Goal: Task Accomplishment & Management: Use online tool/utility

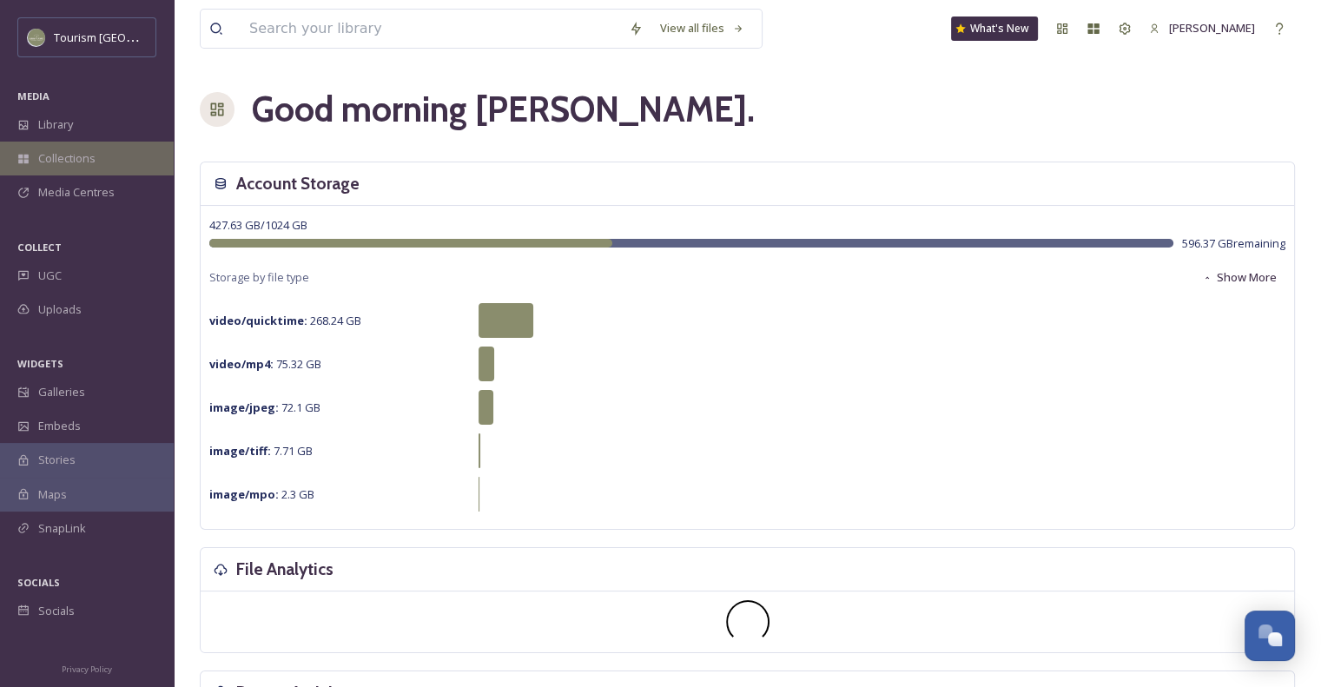
click at [76, 154] on span "Collections" at bounding box center [66, 158] width 57 height 16
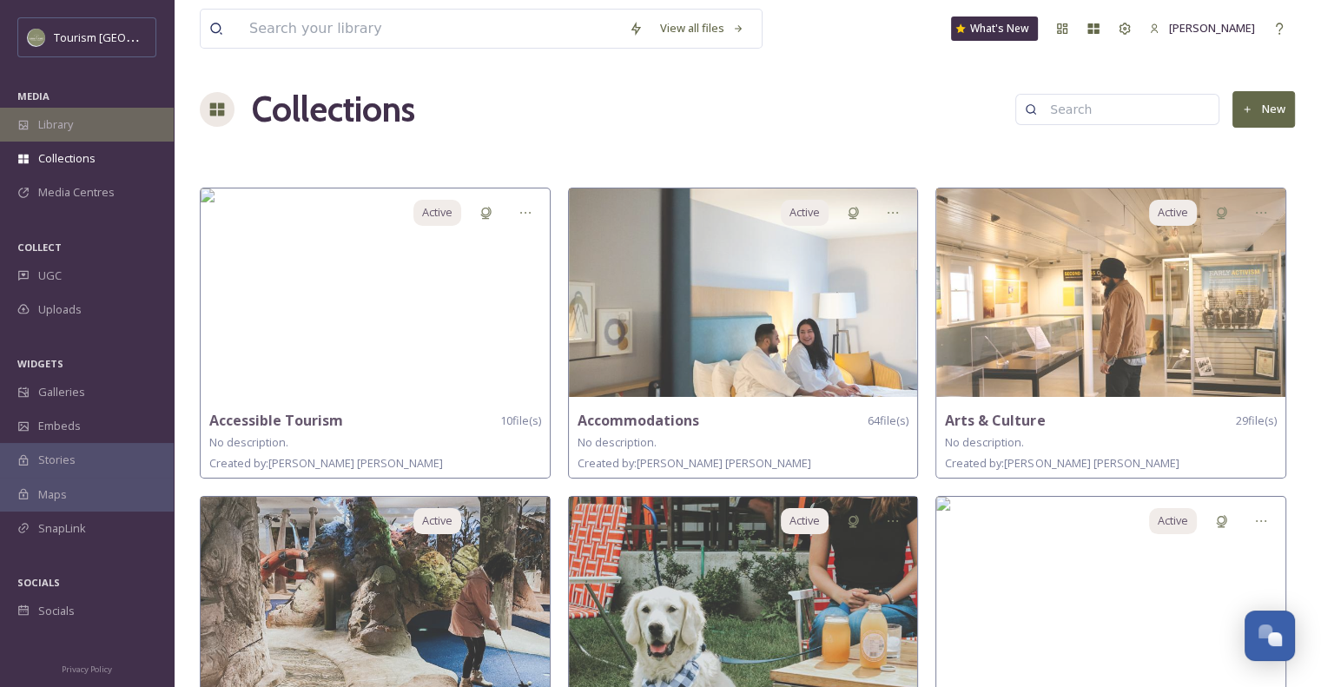
click at [43, 126] on span "Library" at bounding box center [55, 124] width 35 height 16
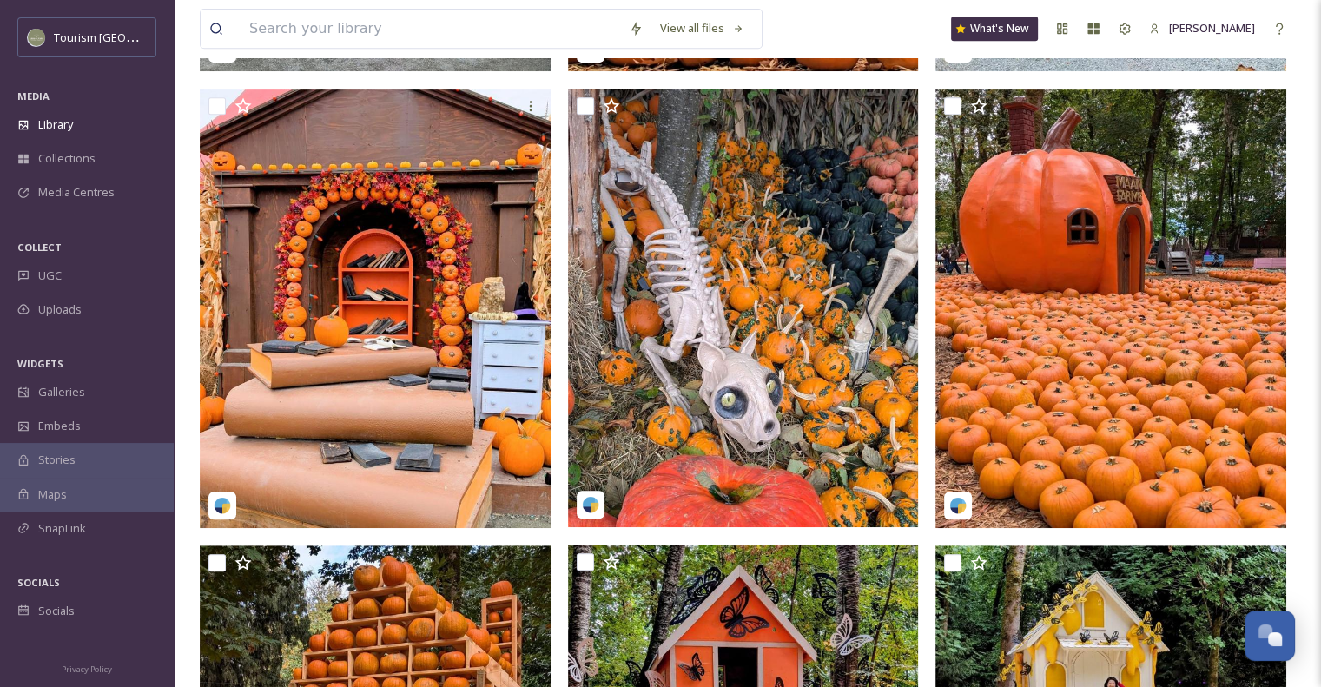
scroll to position [794, 0]
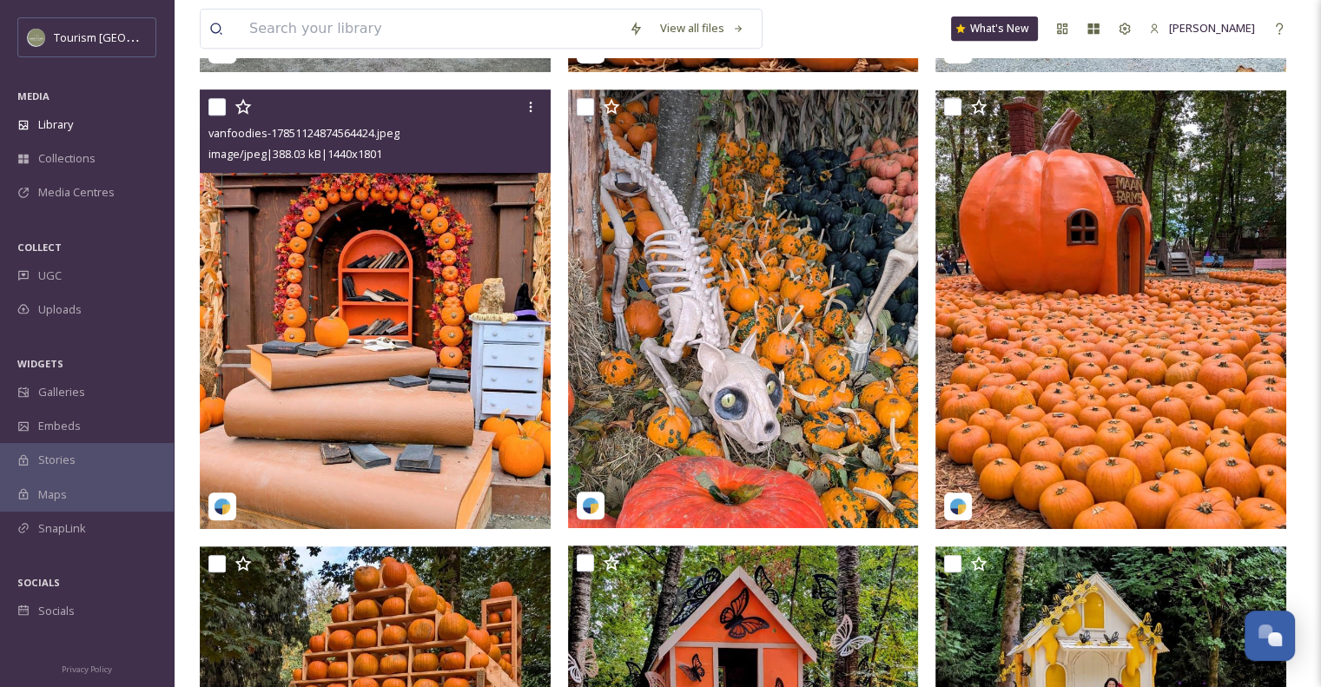
click at [216, 115] on input "checkbox" at bounding box center [216, 106] width 17 height 17
checkbox input "true"
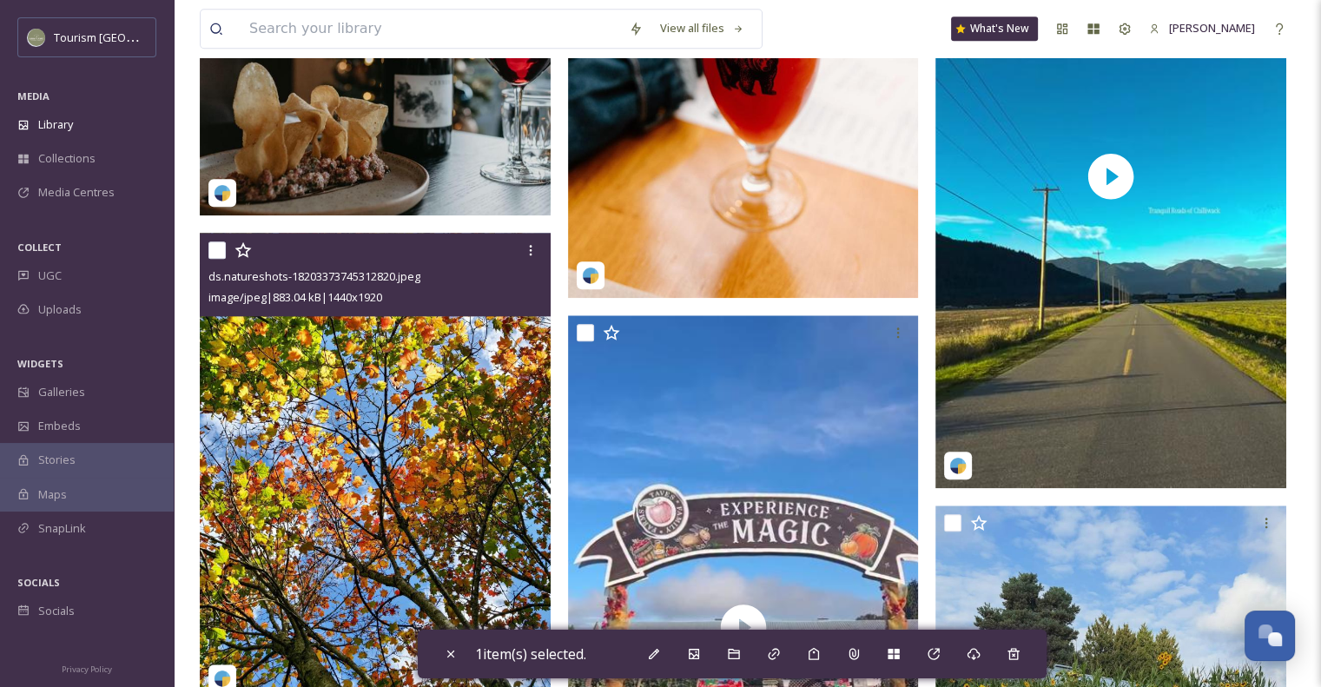
scroll to position [1923, 0]
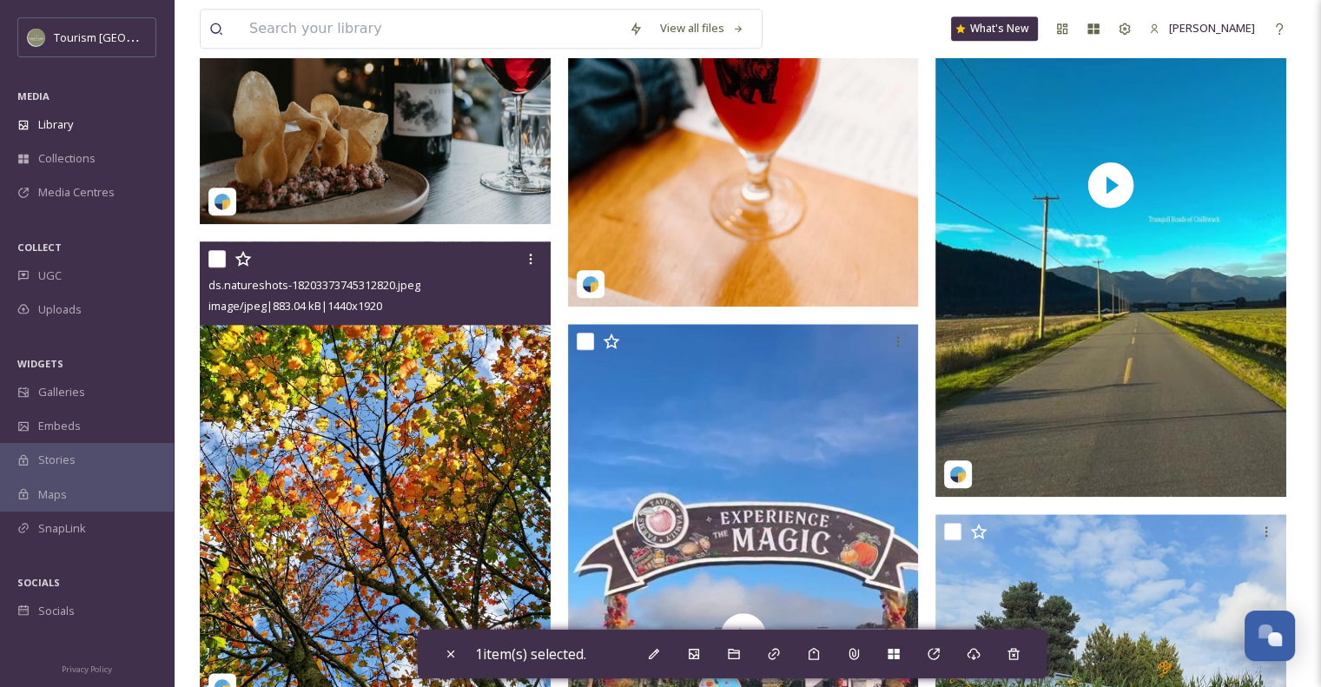
click at [214, 267] on input "checkbox" at bounding box center [216, 258] width 17 height 17
checkbox input "true"
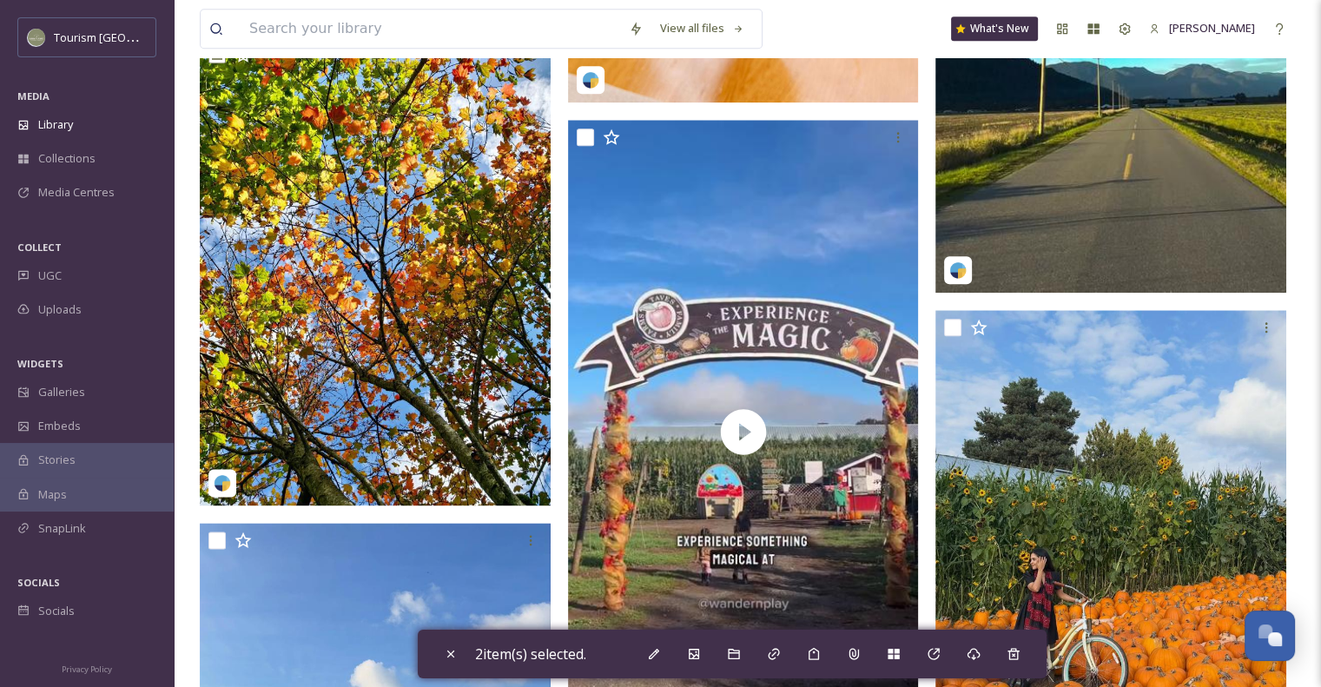
scroll to position [2270, 0]
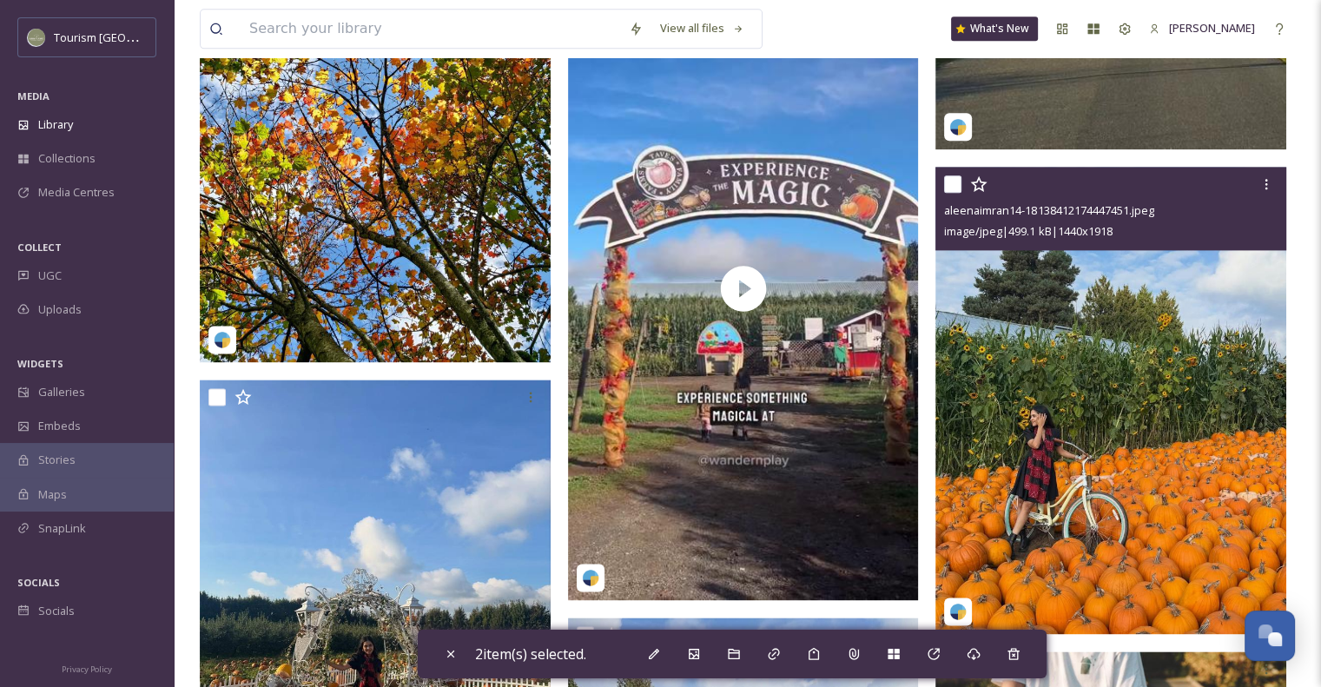
click at [955, 193] on input "checkbox" at bounding box center [952, 183] width 17 height 17
checkbox input "true"
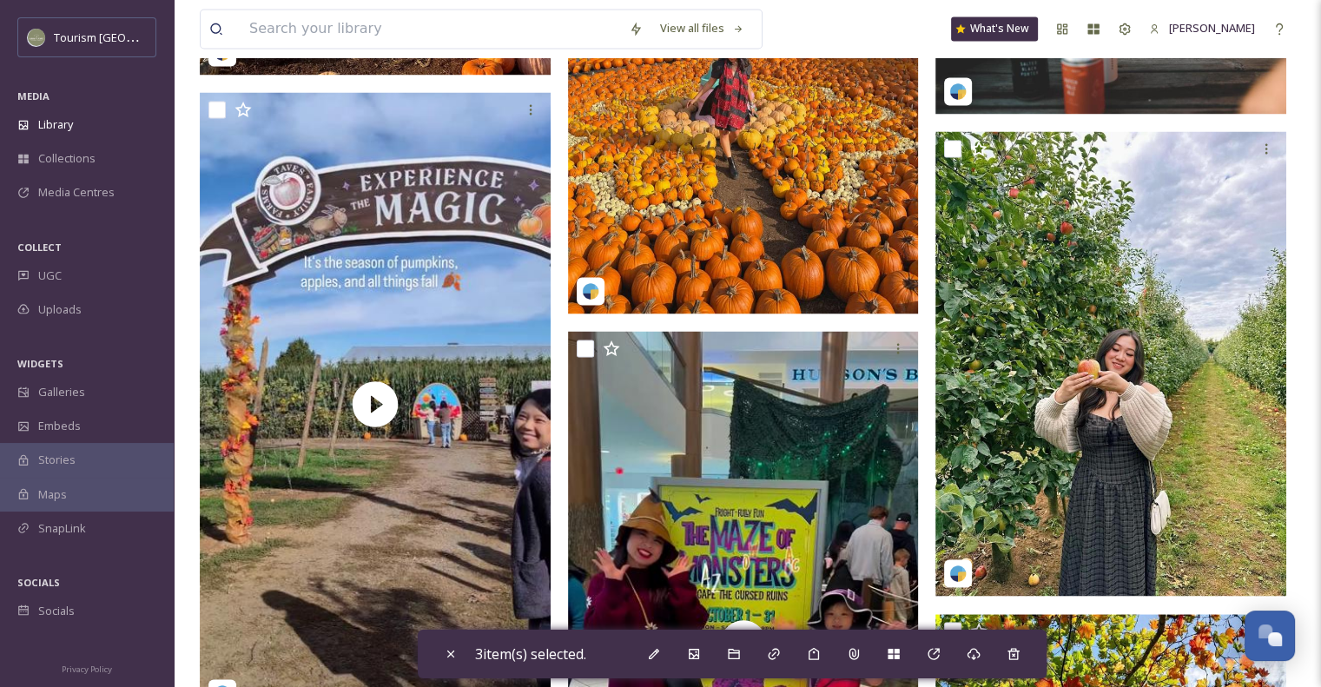
scroll to position [2965, 0]
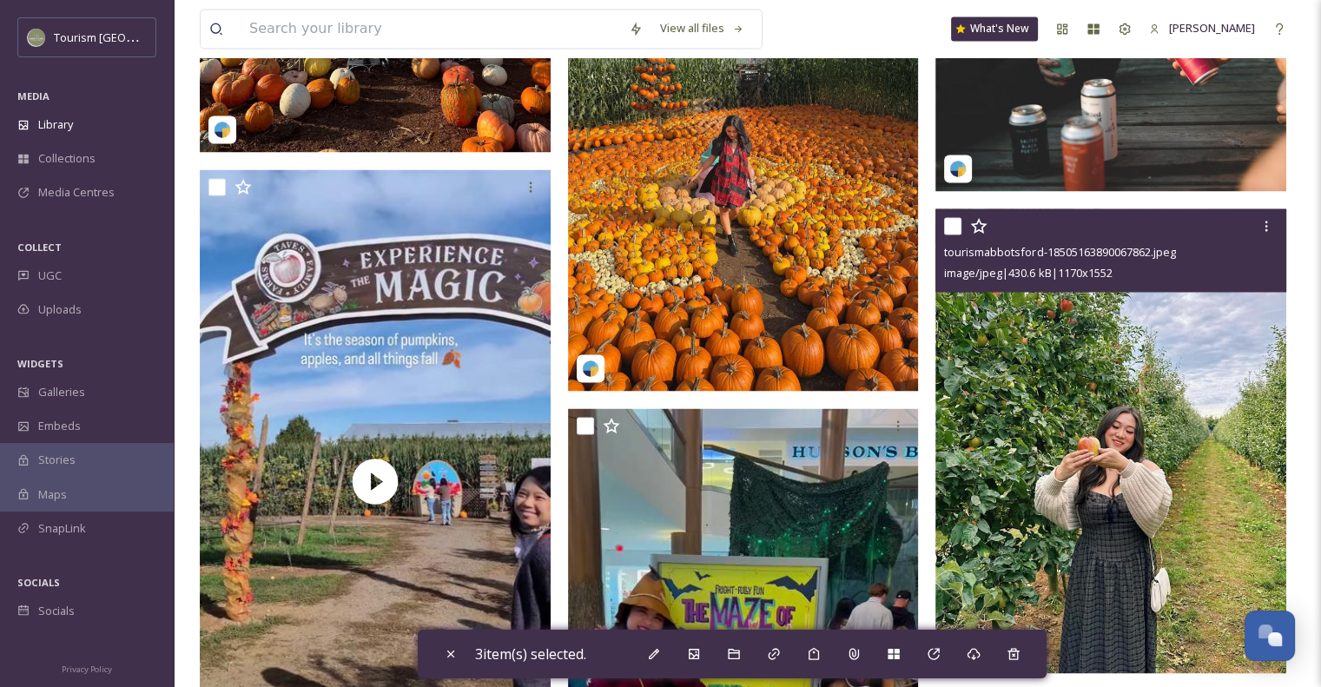
drag, startPoint x: 948, startPoint y: 232, endPoint x: 918, endPoint y: 238, distance: 31.0
click at [947, 232] on input "checkbox" at bounding box center [952, 225] width 17 height 17
click at [952, 234] on input "checkbox" at bounding box center [952, 225] width 17 height 17
checkbox input "false"
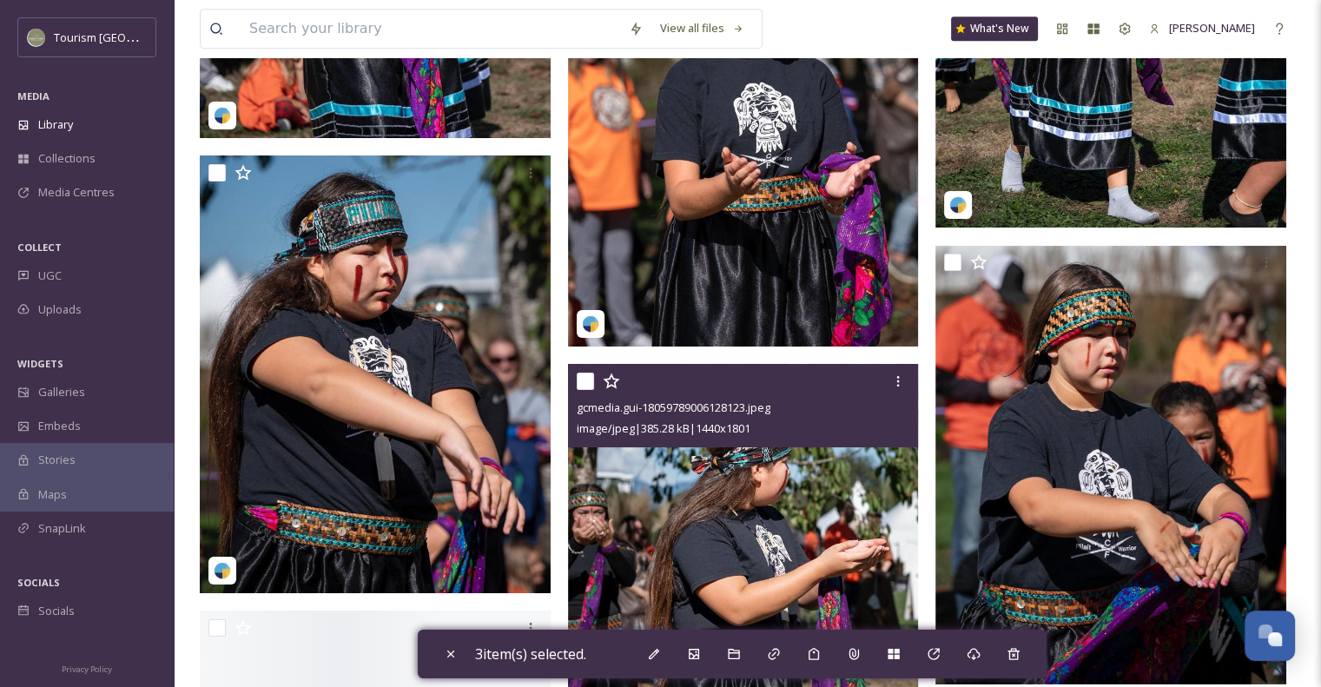
scroll to position [7827, 0]
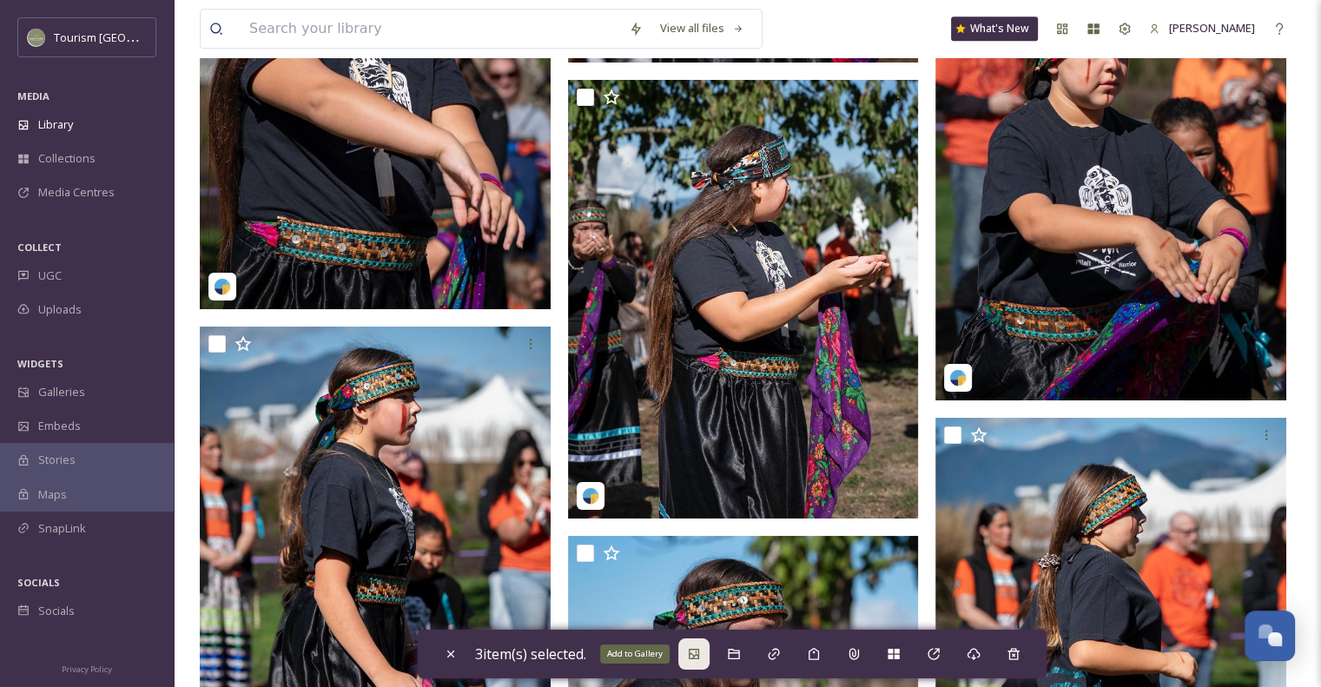
click at [708, 649] on div "Add to Gallery" at bounding box center [693, 653] width 31 height 31
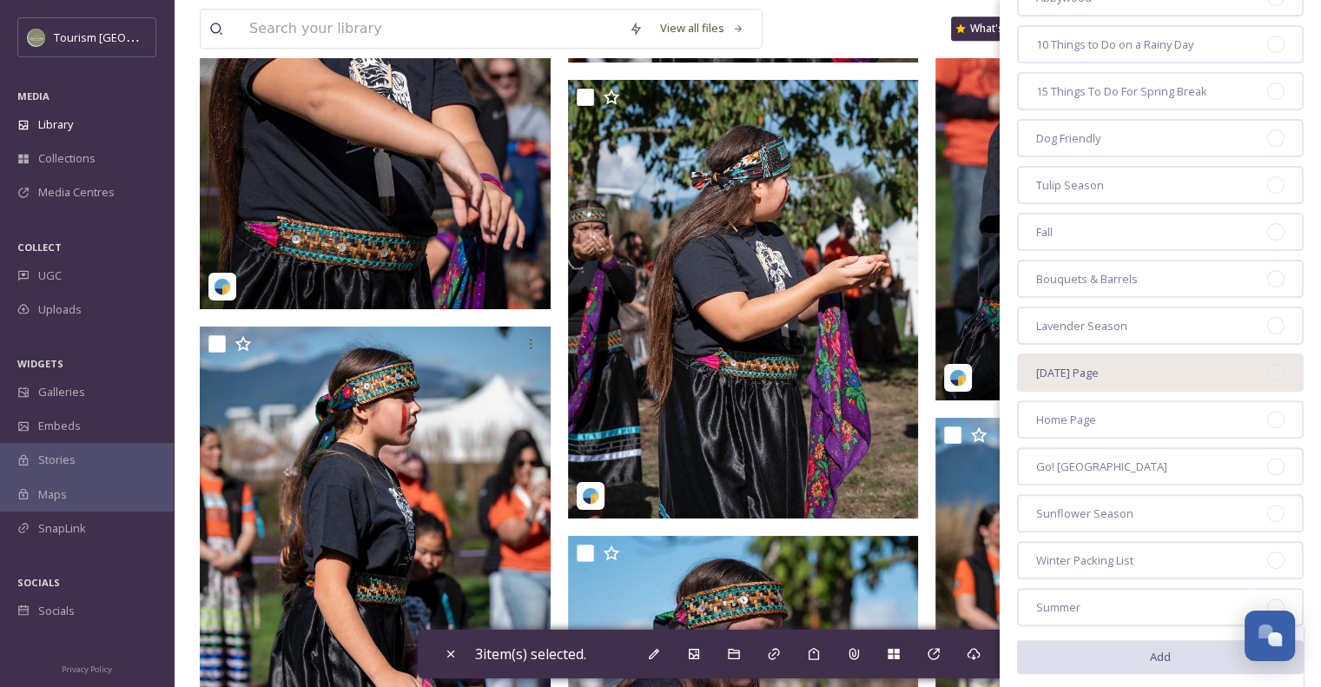
scroll to position [464, 0]
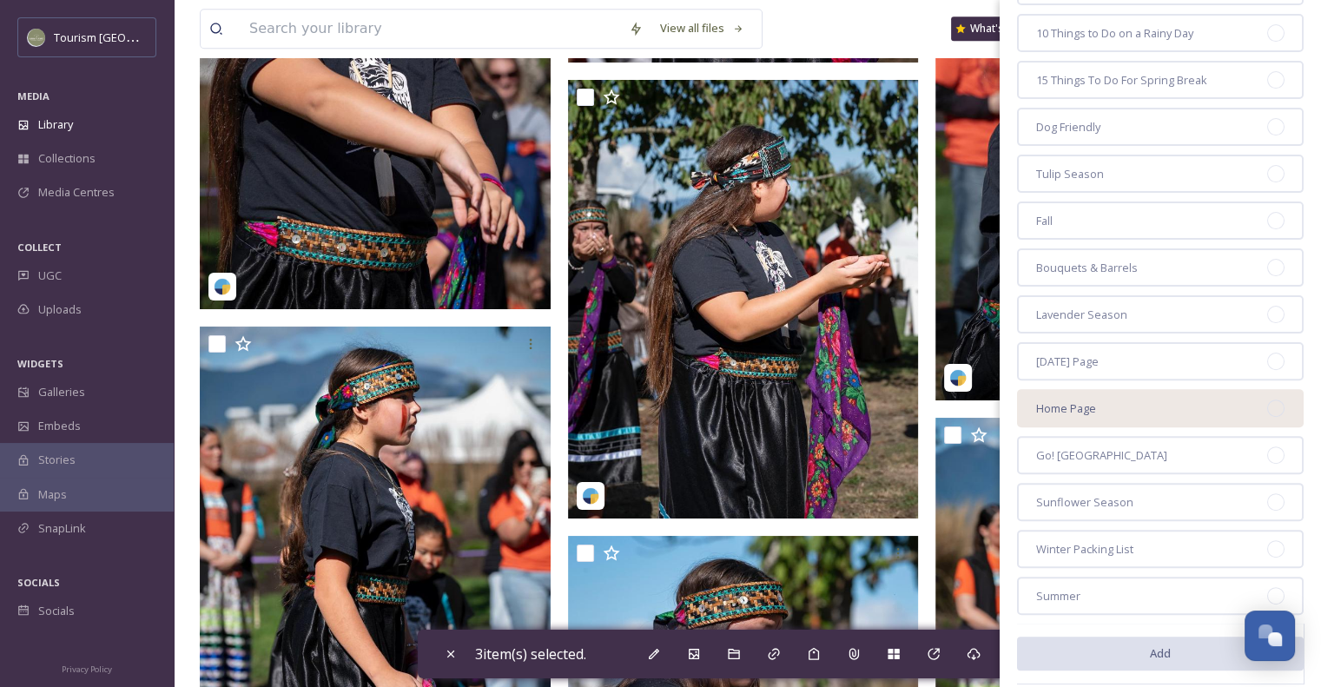
click at [1105, 397] on div "Home Page" at bounding box center [1160, 408] width 287 height 38
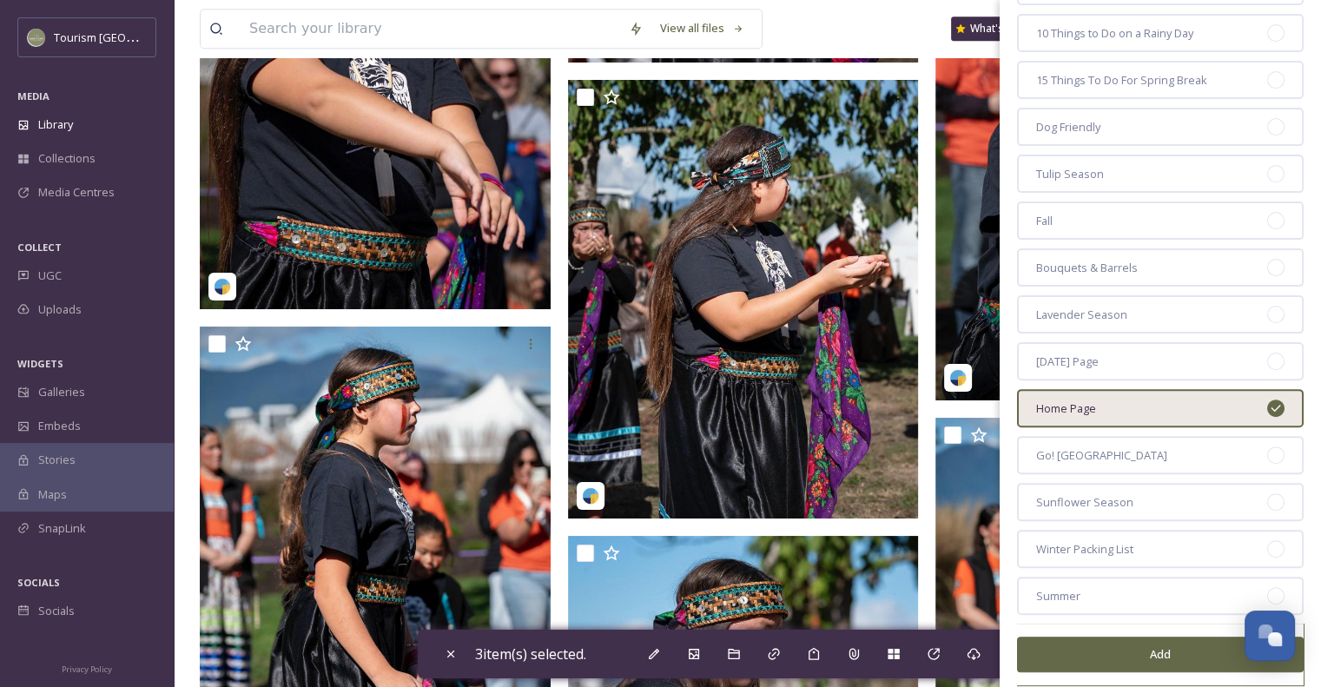
click at [1143, 653] on button "Add" at bounding box center [1160, 654] width 287 height 36
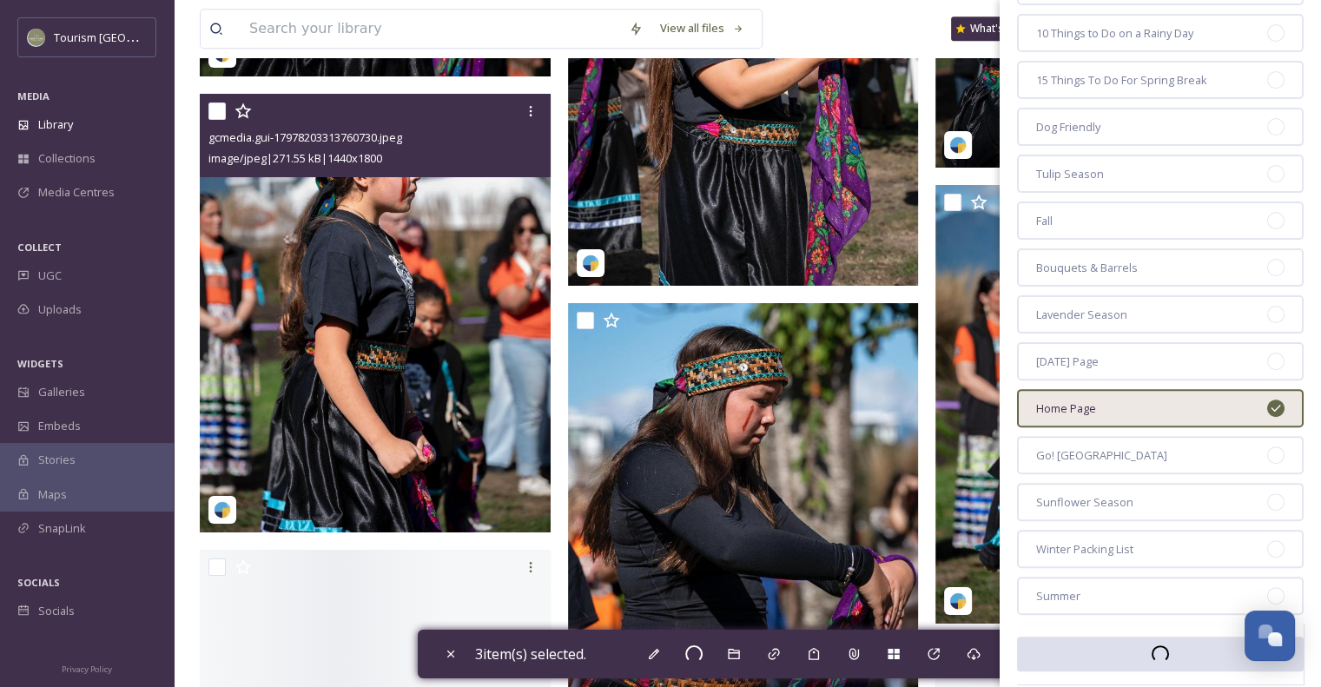
scroll to position [8261, 0]
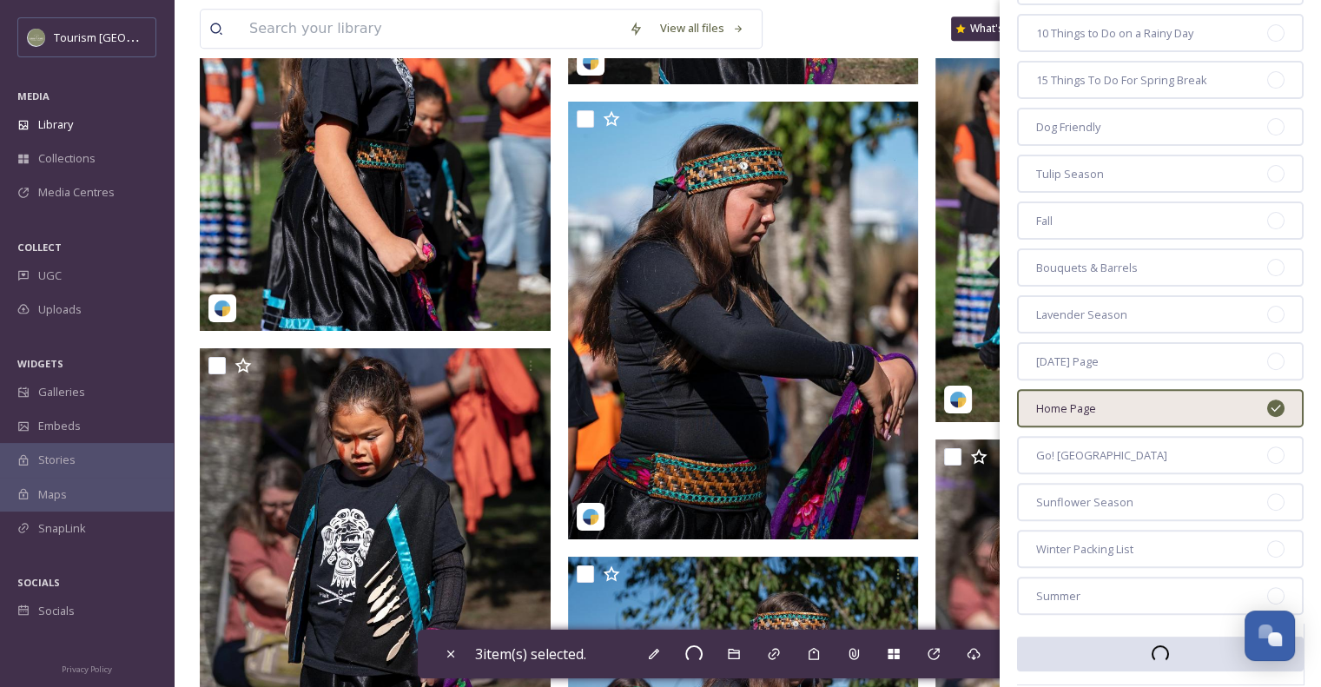
checkbox input "false"
